Goal: Task Accomplishment & Management: Manage account settings

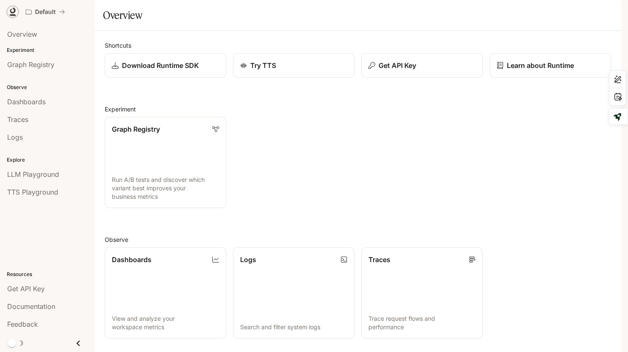
click at [13, 12] on icon at bounding box center [12, 11] width 5 height 6
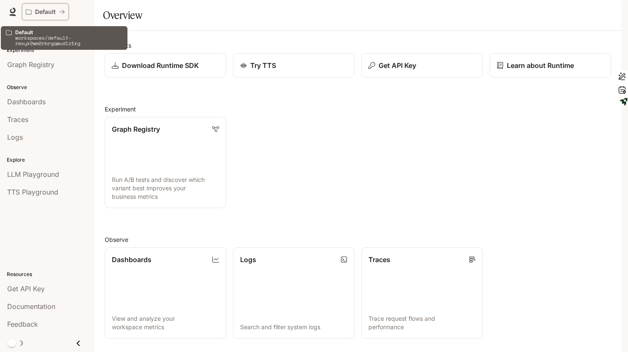
click at [39, 9] on p "Default" at bounding box center [45, 11] width 21 height 7
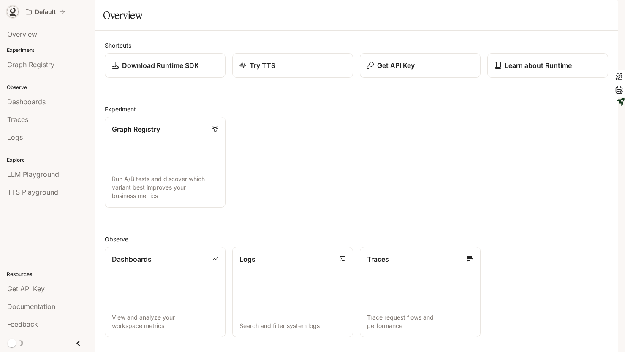
click at [8, 11] on icon at bounding box center [12, 12] width 8 height 8
click at [13, 10] on icon at bounding box center [12, 12] width 8 height 8
click at [81, 343] on icon "Close drawer" at bounding box center [78, 343] width 11 height 11
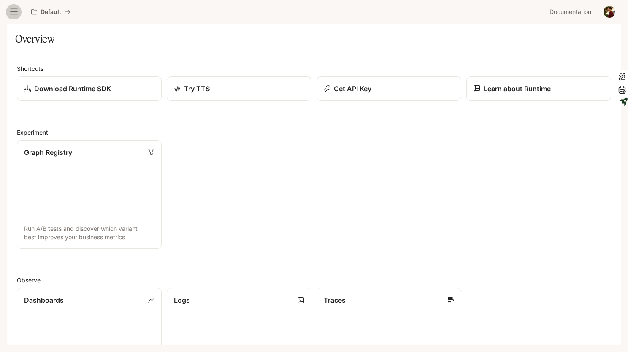
click at [17, 9] on icon "open drawer" at bounding box center [14, 12] width 8 height 8
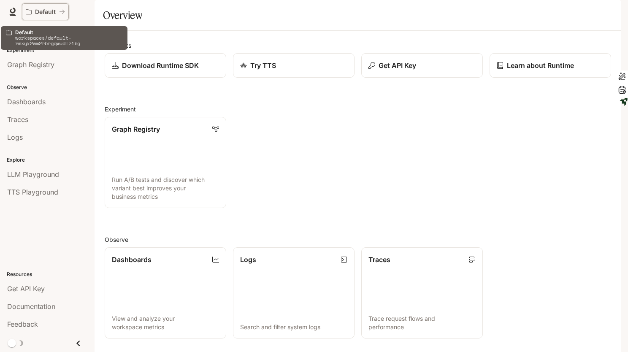
click at [57, 8] on div "Default" at bounding box center [42, 11] width 33 height 7
click at [65, 11] on button "Default" at bounding box center [45, 11] width 47 height 17
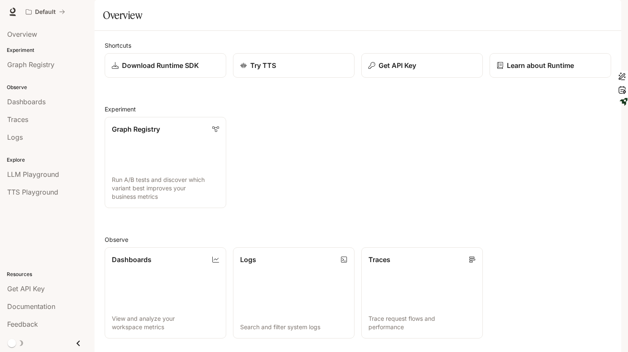
click at [573, 12] on span "Documentation" at bounding box center [570, 12] width 42 height 11
click at [605, 15] on img "button" at bounding box center [610, 12] width 12 height 12
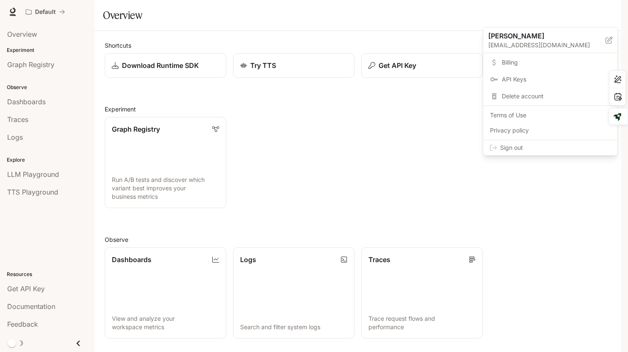
click at [512, 63] on span "Billing" at bounding box center [556, 62] width 109 height 8
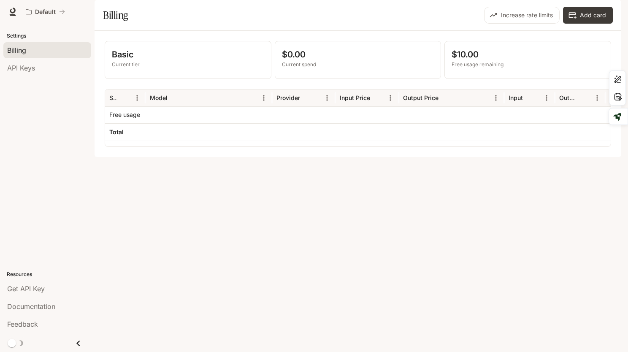
click at [279, 123] on div at bounding box center [303, 114] width 63 height 17
click at [610, 11] on img "button" at bounding box center [610, 12] width 12 height 12
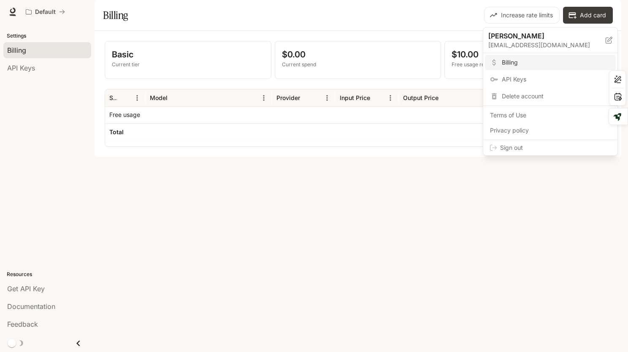
click at [512, 151] on span "Sign out" at bounding box center [555, 147] width 111 height 8
